Goal: Use online tool/utility: Utilize a website feature to perform a specific function

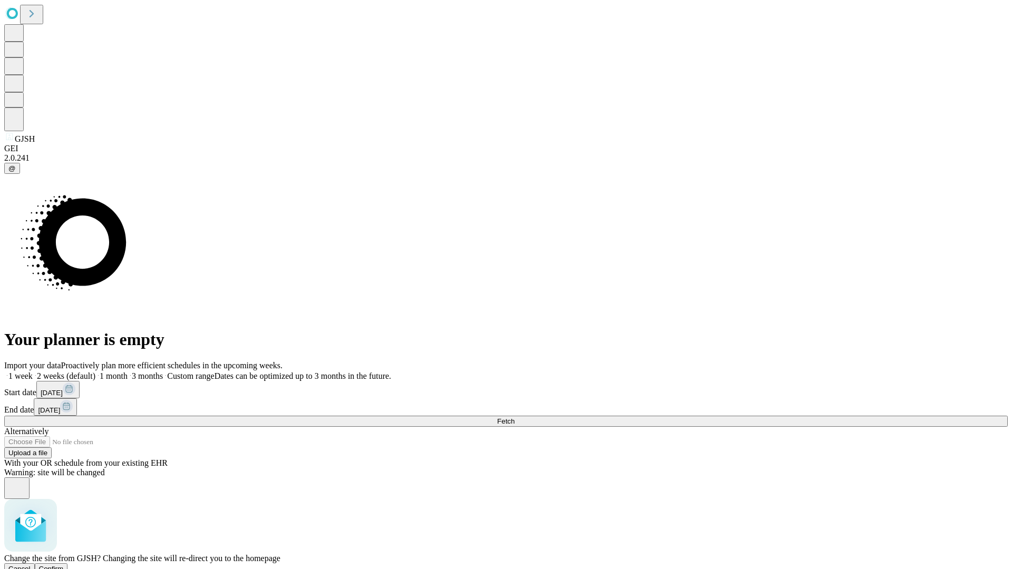
click at [64, 565] on span "Confirm" at bounding box center [51, 569] width 25 height 8
click at [128, 372] on label "1 month" at bounding box center [111, 376] width 32 height 9
click at [515, 418] on span "Fetch" at bounding box center [505, 422] width 17 height 8
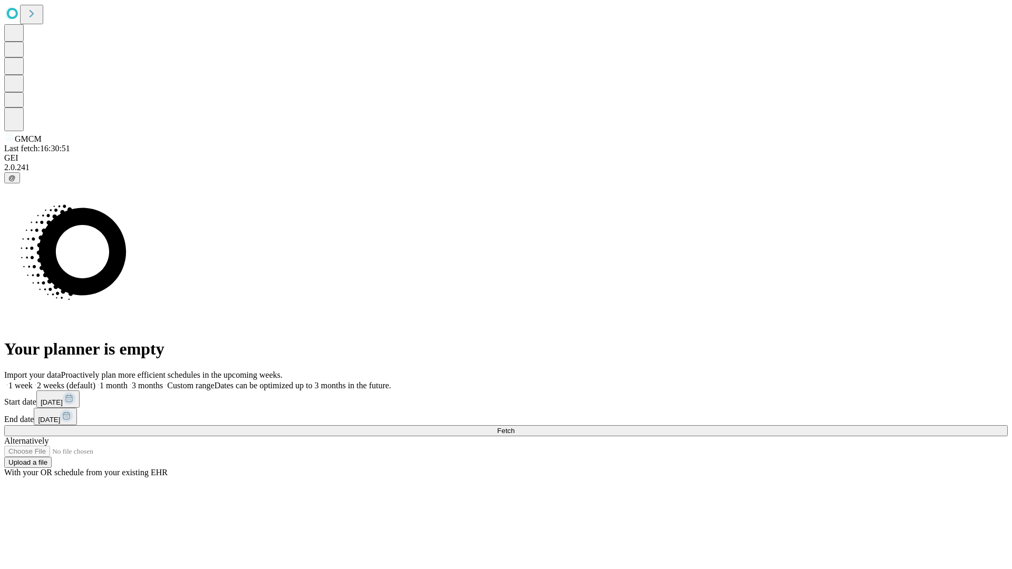
click at [128, 381] on label "1 month" at bounding box center [111, 385] width 32 height 9
click at [515, 427] on span "Fetch" at bounding box center [505, 431] width 17 height 8
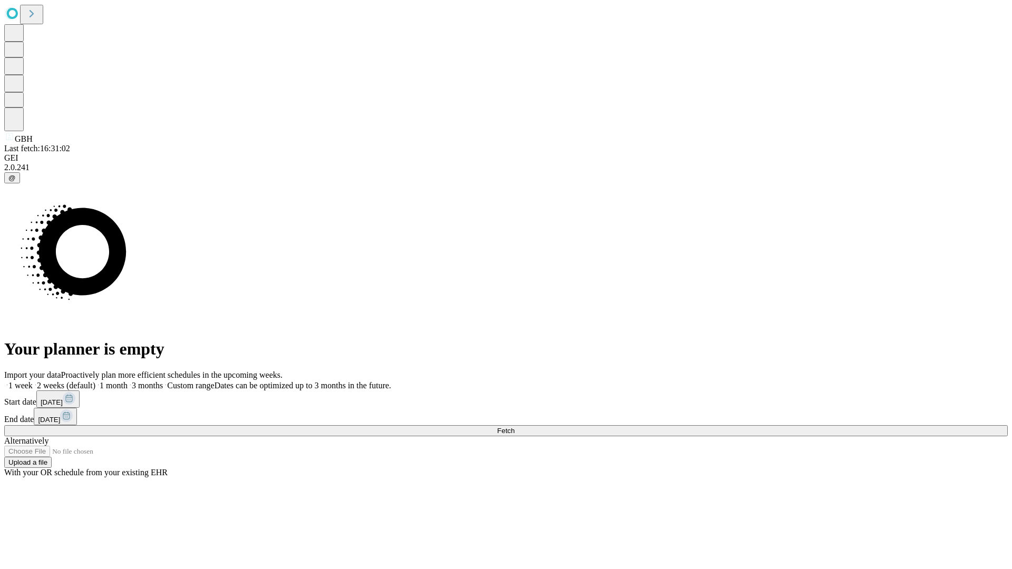
click at [128, 381] on label "1 month" at bounding box center [111, 385] width 32 height 9
click at [515, 427] on span "Fetch" at bounding box center [505, 431] width 17 height 8
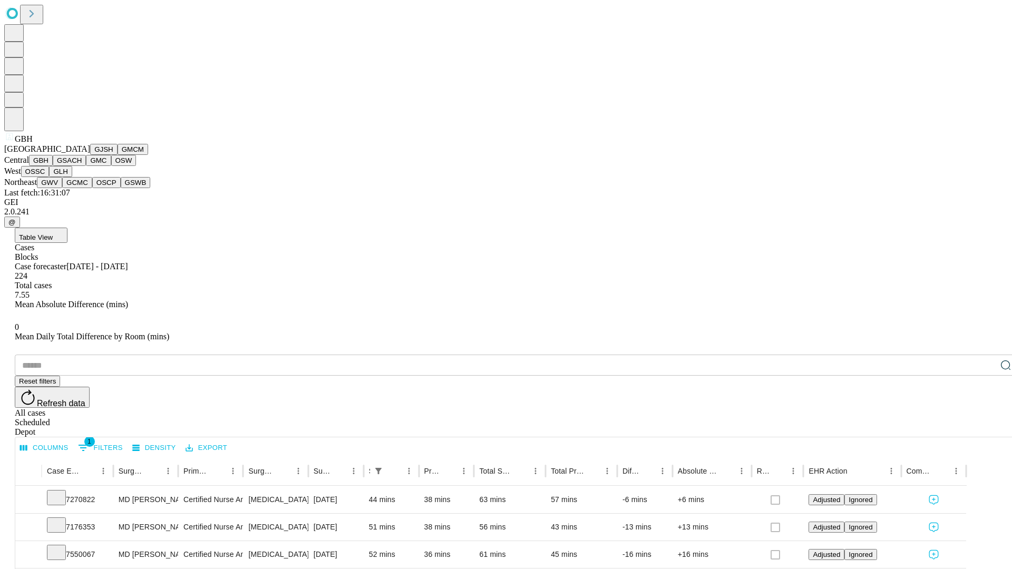
click at [82, 166] on button "GSACH" at bounding box center [69, 160] width 33 height 11
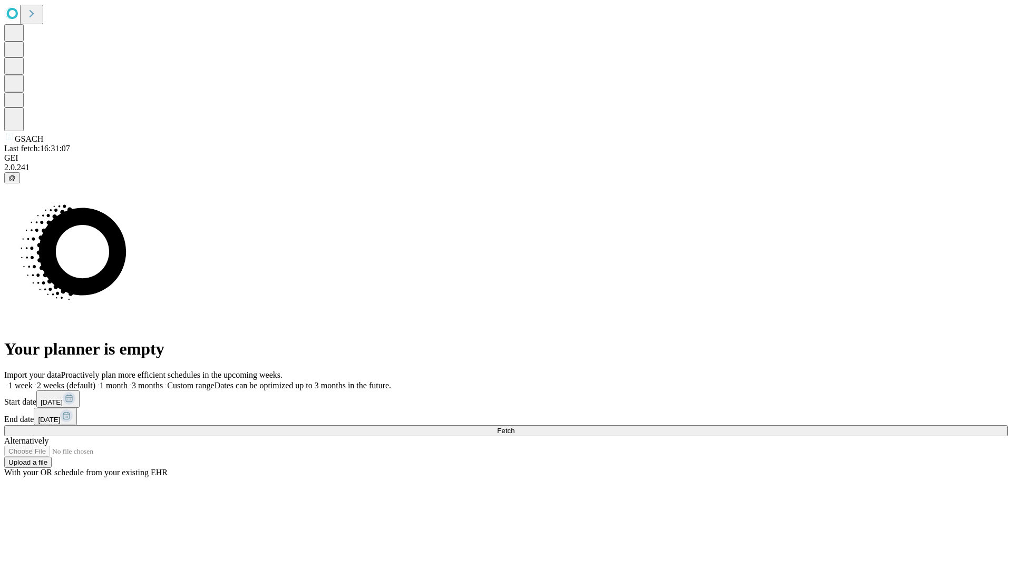
click at [128, 381] on label "1 month" at bounding box center [111, 385] width 32 height 9
click at [515, 427] on span "Fetch" at bounding box center [505, 431] width 17 height 8
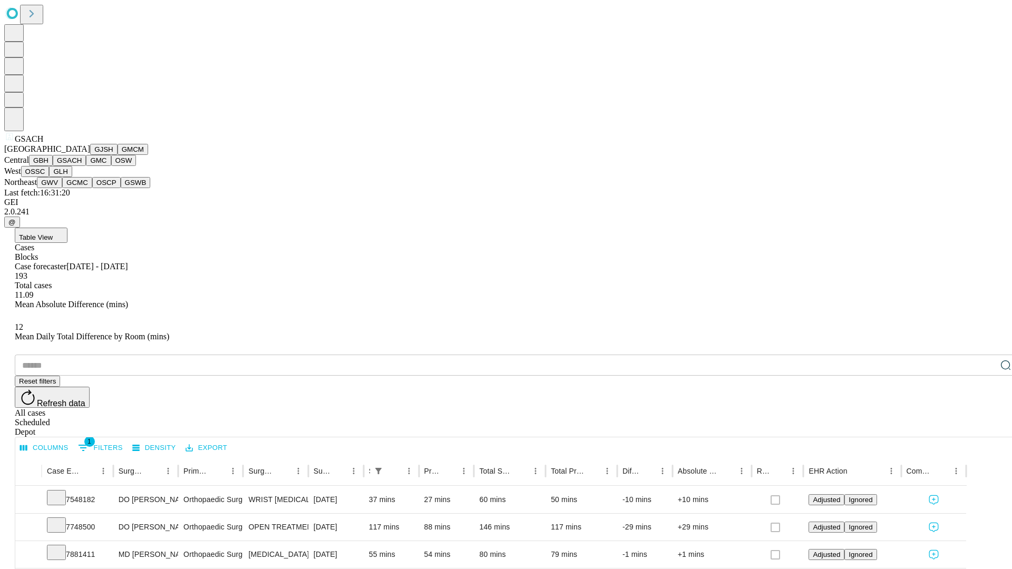
click at [86, 166] on button "GMC" at bounding box center [98, 160] width 25 height 11
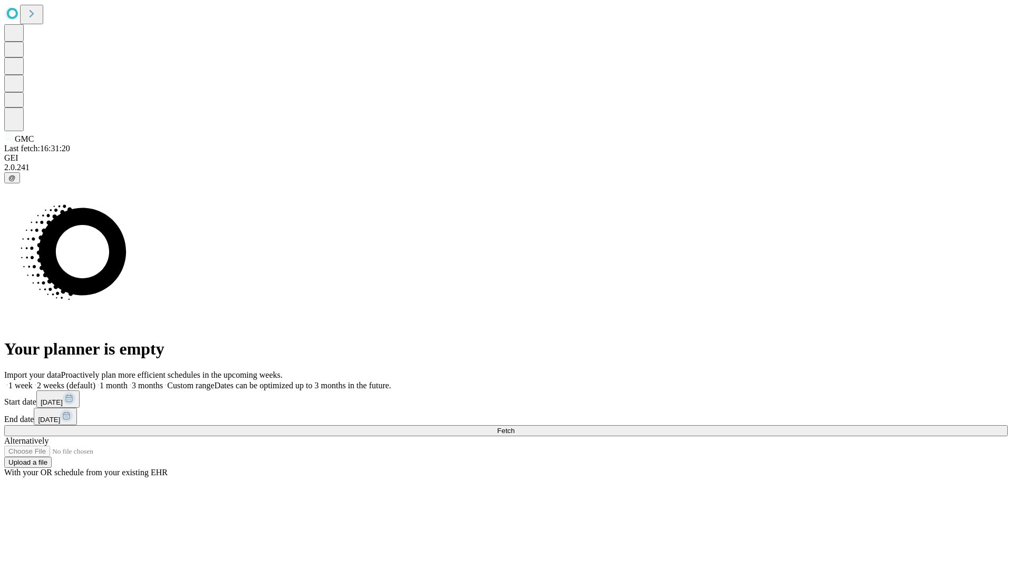
click at [128, 381] on label "1 month" at bounding box center [111, 385] width 32 height 9
click at [515, 427] on span "Fetch" at bounding box center [505, 431] width 17 height 8
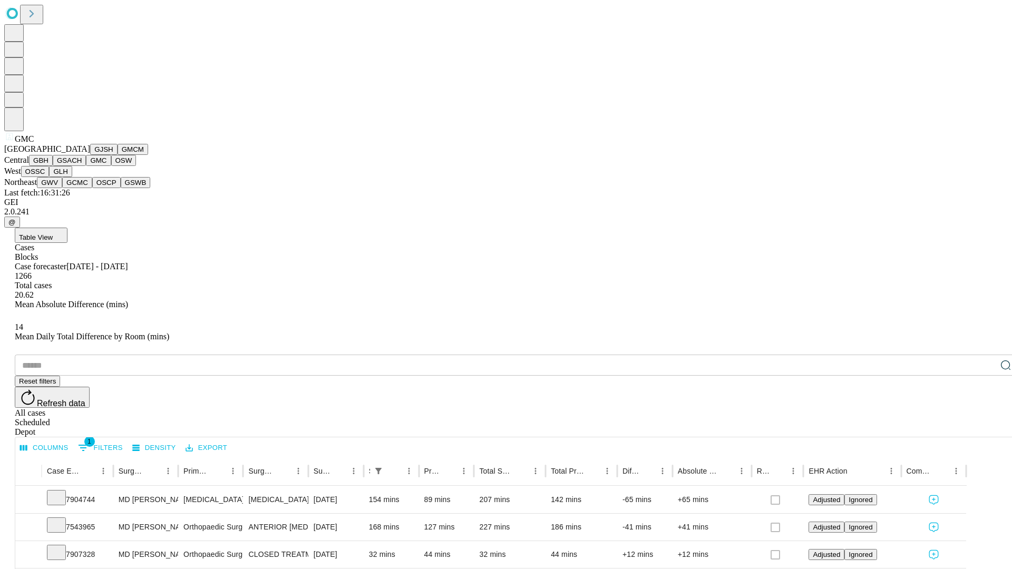
click at [111, 166] on button "OSW" at bounding box center [123, 160] width 25 height 11
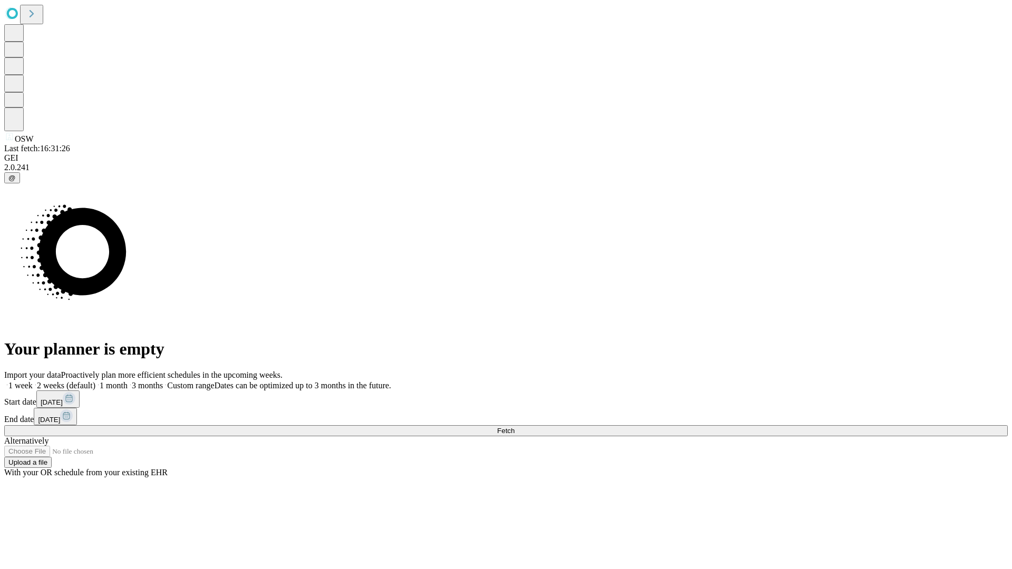
click at [128, 381] on label "1 month" at bounding box center [111, 385] width 32 height 9
click at [515, 427] on span "Fetch" at bounding box center [505, 431] width 17 height 8
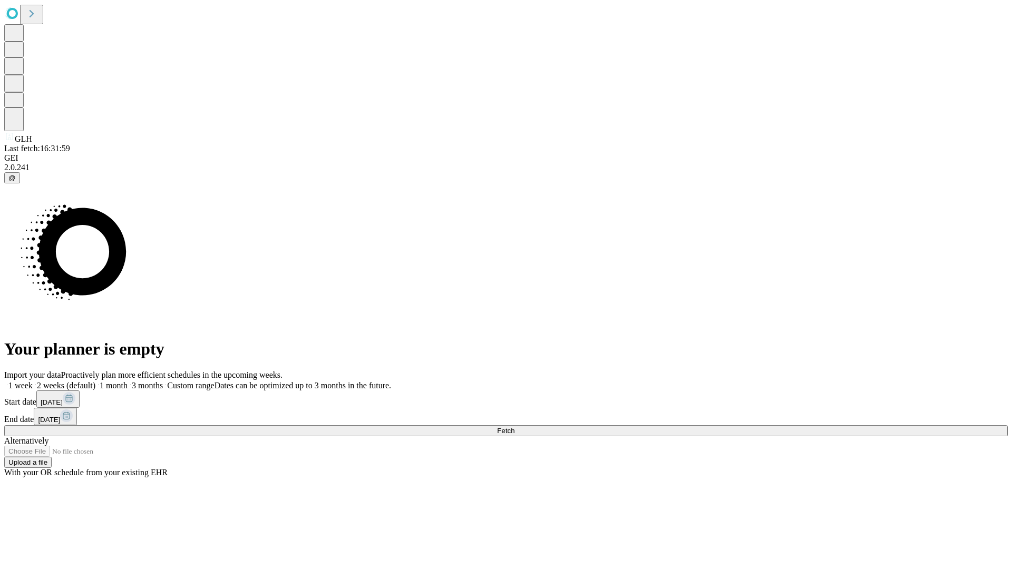
click at [128, 381] on label "1 month" at bounding box center [111, 385] width 32 height 9
click at [515, 427] on span "Fetch" at bounding box center [505, 431] width 17 height 8
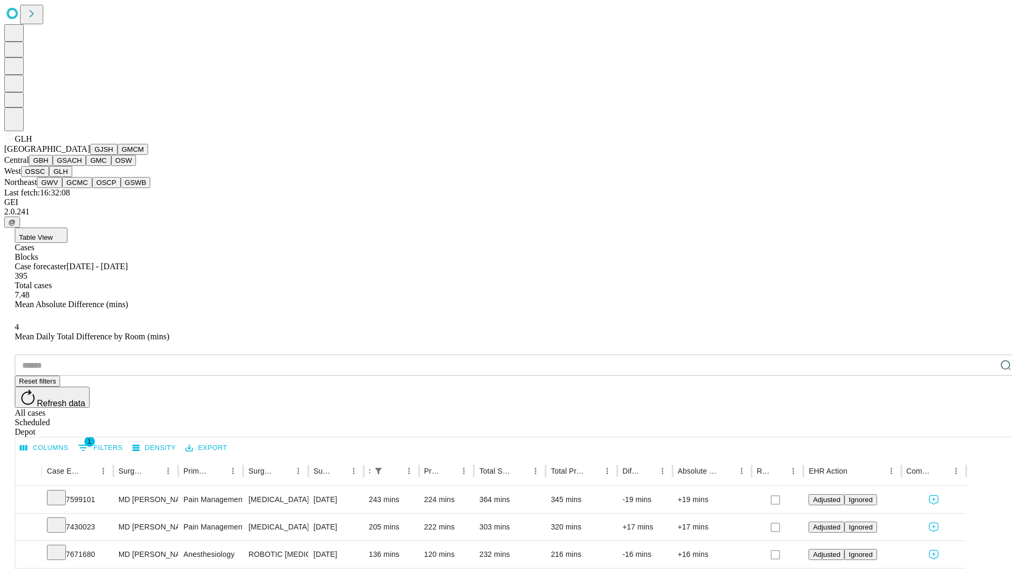
click at [62, 188] on button "GWV" at bounding box center [49, 182] width 25 height 11
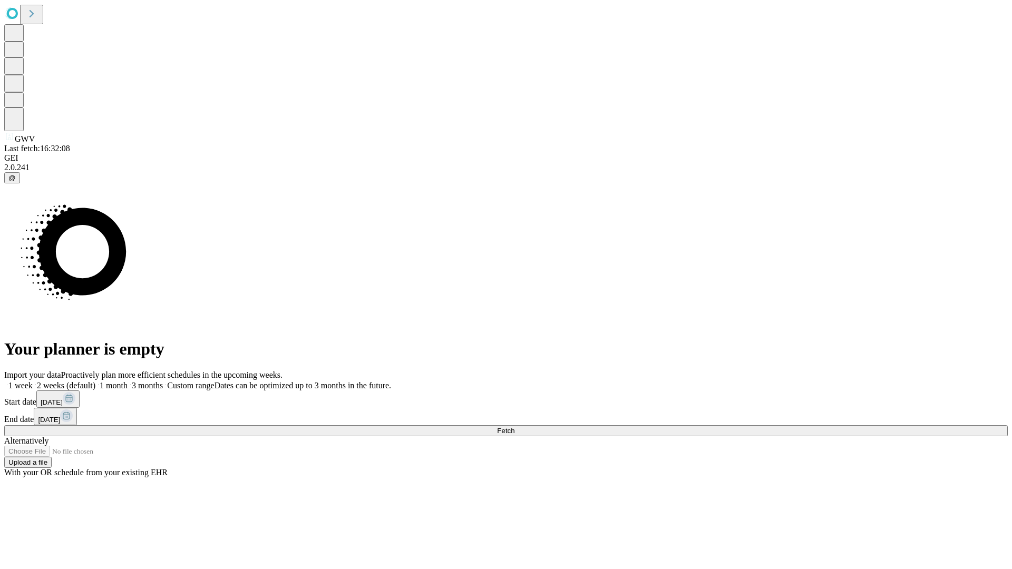
click at [128, 381] on label "1 month" at bounding box center [111, 385] width 32 height 9
click at [515, 427] on span "Fetch" at bounding box center [505, 431] width 17 height 8
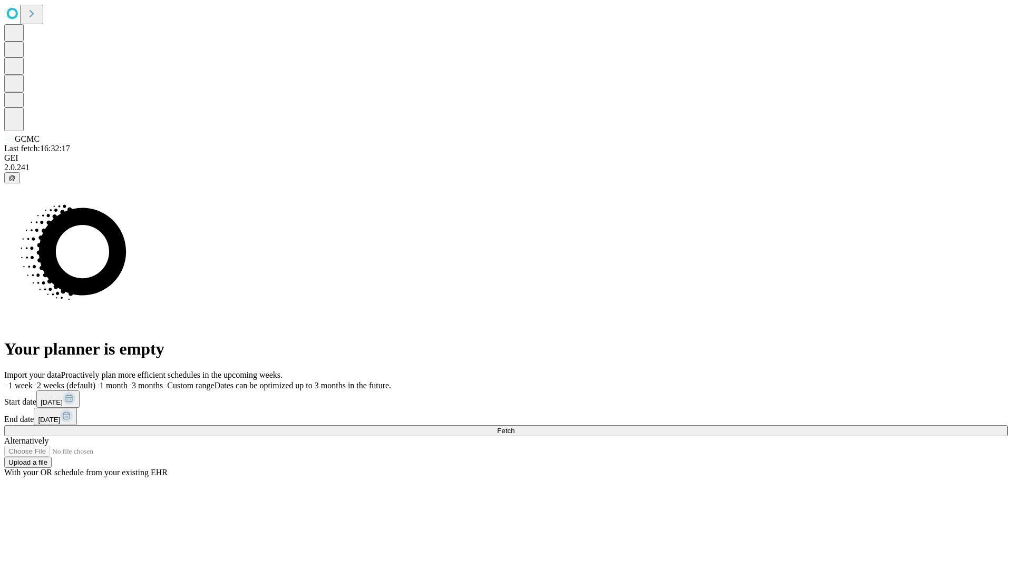
click at [128, 381] on label "1 month" at bounding box center [111, 385] width 32 height 9
click at [515, 427] on span "Fetch" at bounding box center [505, 431] width 17 height 8
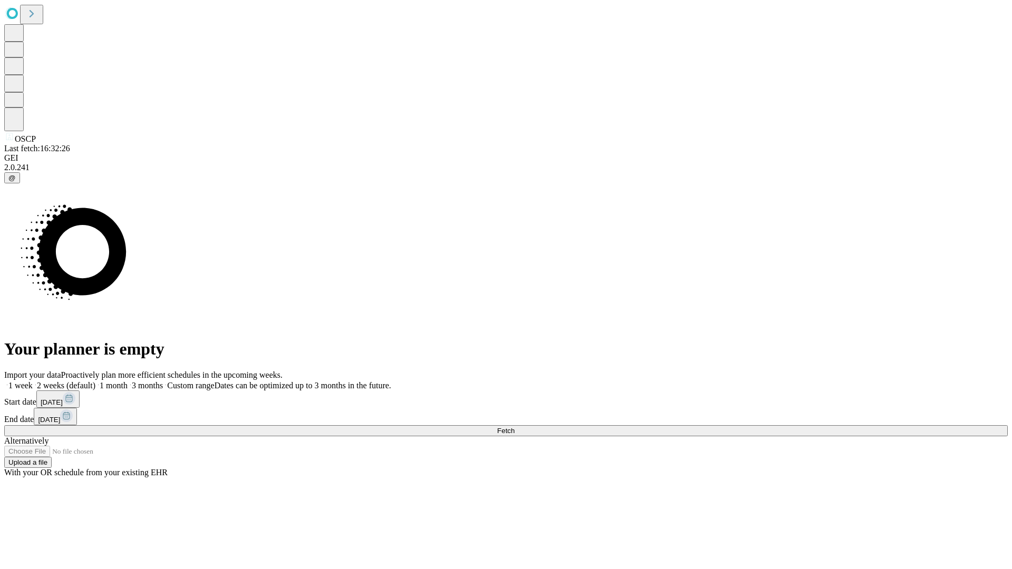
click at [128, 381] on label "1 month" at bounding box center [111, 385] width 32 height 9
click at [515, 427] on span "Fetch" at bounding box center [505, 431] width 17 height 8
